Goal: Find specific page/section: Find specific page/section

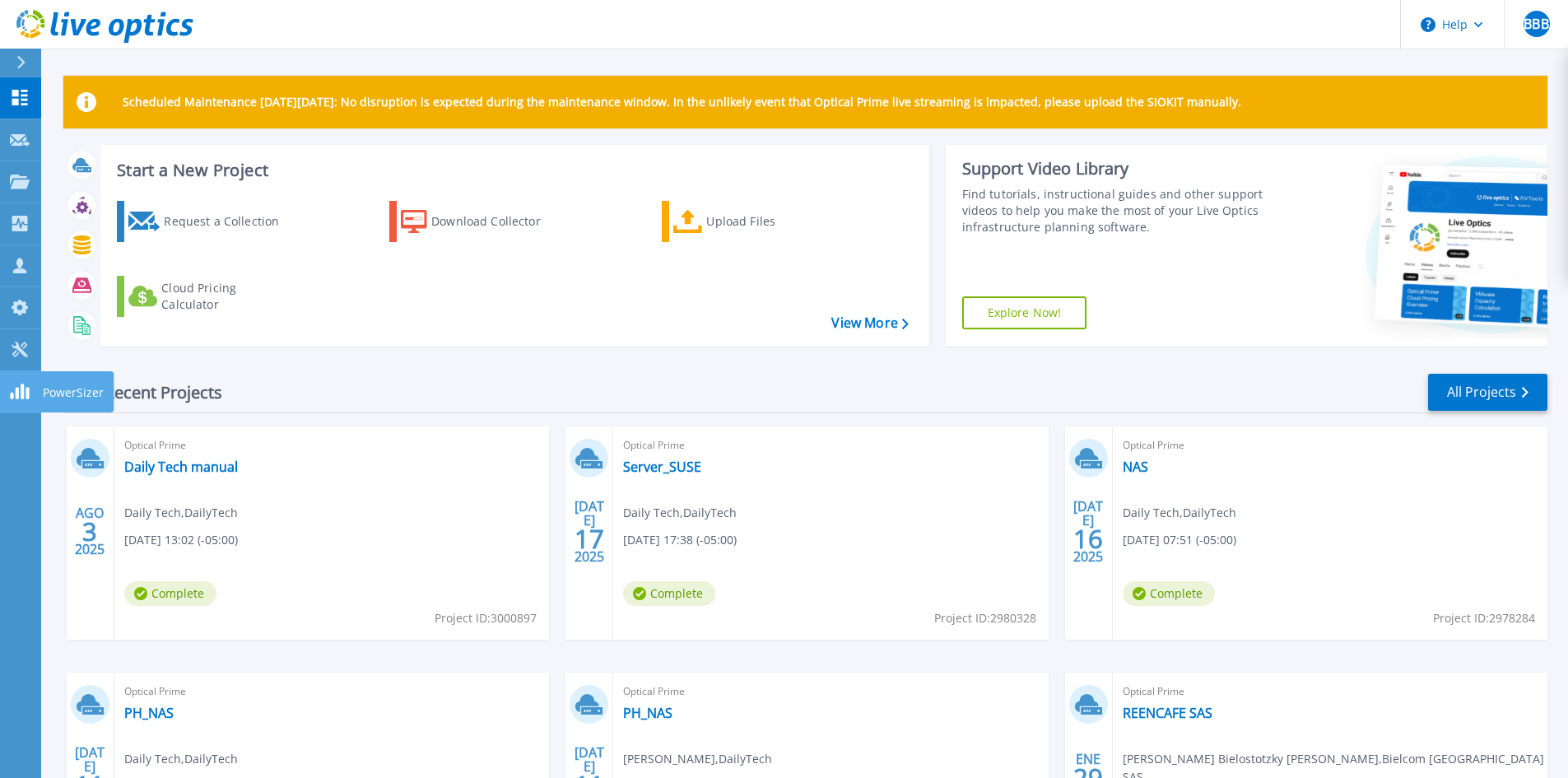
click at [50, 395] on p "PowerSizer" at bounding box center [73, 393] width 61 height 43
click at [62, 392] on p "PowerSizer" at bounding box center [73, 393] width 61 height 43
click at [68, 387] on p "PowerSizer" at bounding box center [73, 393] width 61 height 43
click at [12, 394] on rect at bounding box center [12, 396] width 3 height 7
click at [12, 390] on icon at bounding box center [20, 391] width 20 height 15
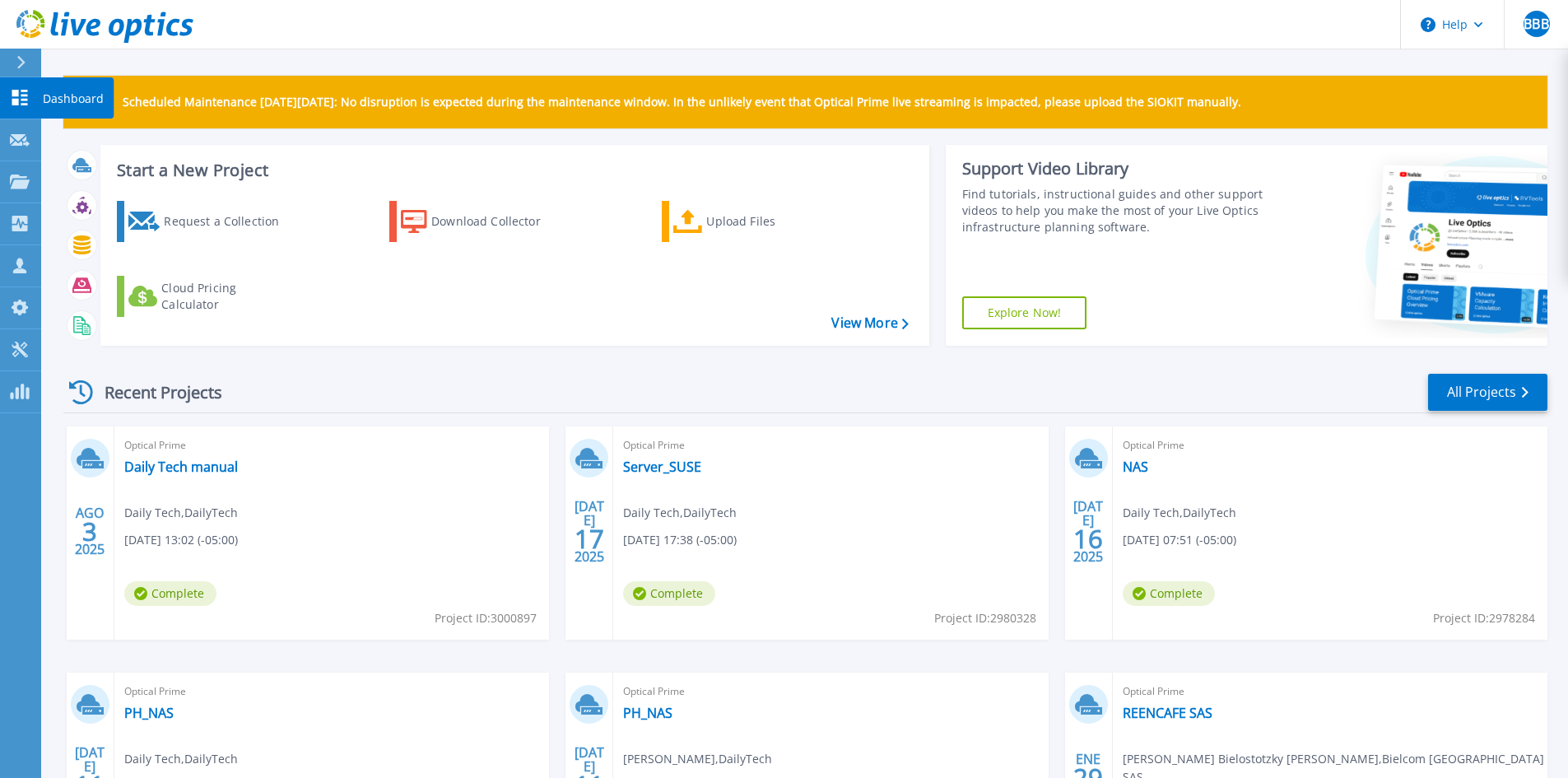
click at [20, 85] on link "Dashboard Dashboard" at bounding box center [20, 98] width 41 height 42
click at [52, 388] on p "PowerSizer" at bounding box center [73, 393] width 61 height 43
click at [30, 385] on link "PowerSizer PowerSizer" at bounding box center [20, 392] width 41 height 42
click at [23, 392] on rect at bounding box center [22, 391] width 3 height 15
click at [85, 391] on p "PowerSizer" at bounding box center [73, 393] width 61 height 43
